Goal: Find specific page/section: Find specific page/section

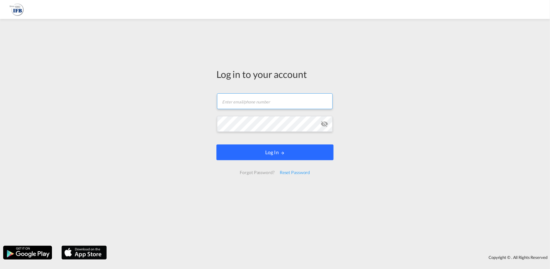
type input "[PERSON_NAME][EMAIL_ADDRESS][PERSON_NAME][DOMAIN_NAME]"
click at [273, 152] on button "Log In" at bounding box center [274, 152] width 117 height 16
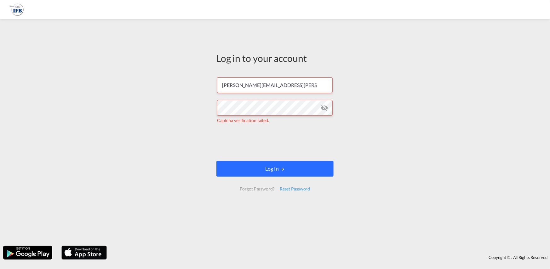
click at [286, 168] on button "Log In" at bounding box center [274, 169] width 117 height 16
